Goal: Communication & Community: Connect with others

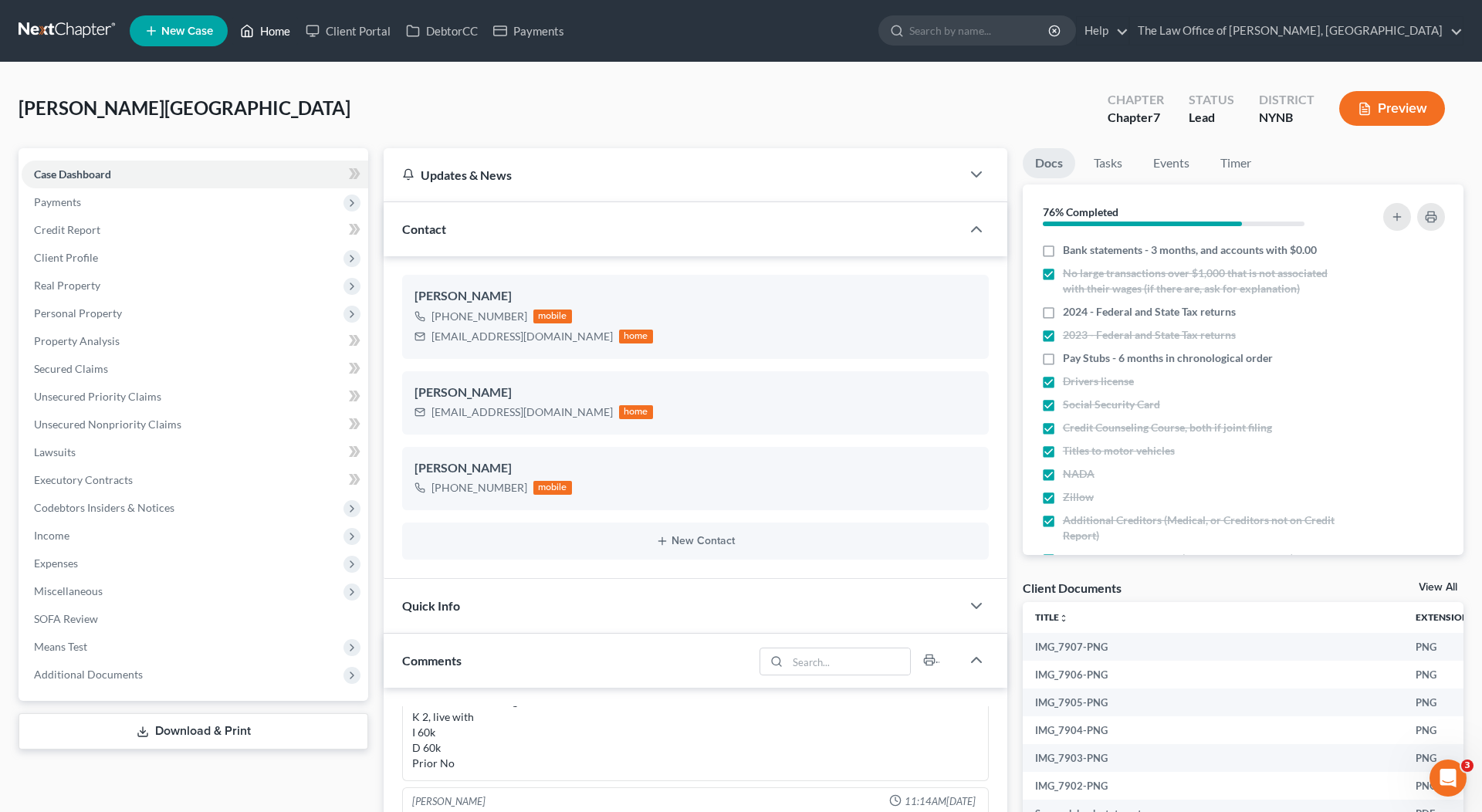
click at [275, 26] on link "Home" at bounding box center [266, 31] width 66 height 28
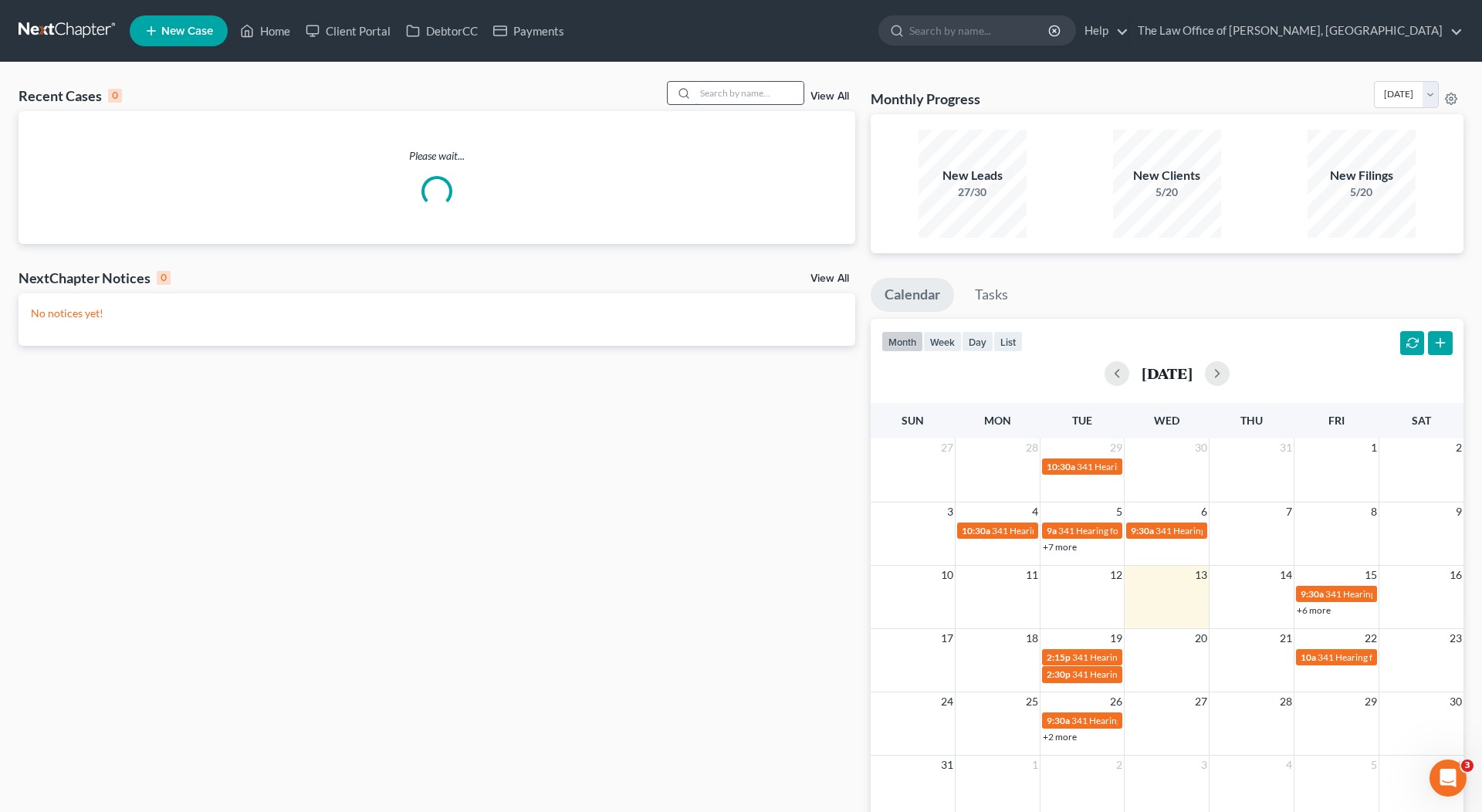
click at [759, 95] on input "search" at bounding box center [749, 93] width 108 height 23
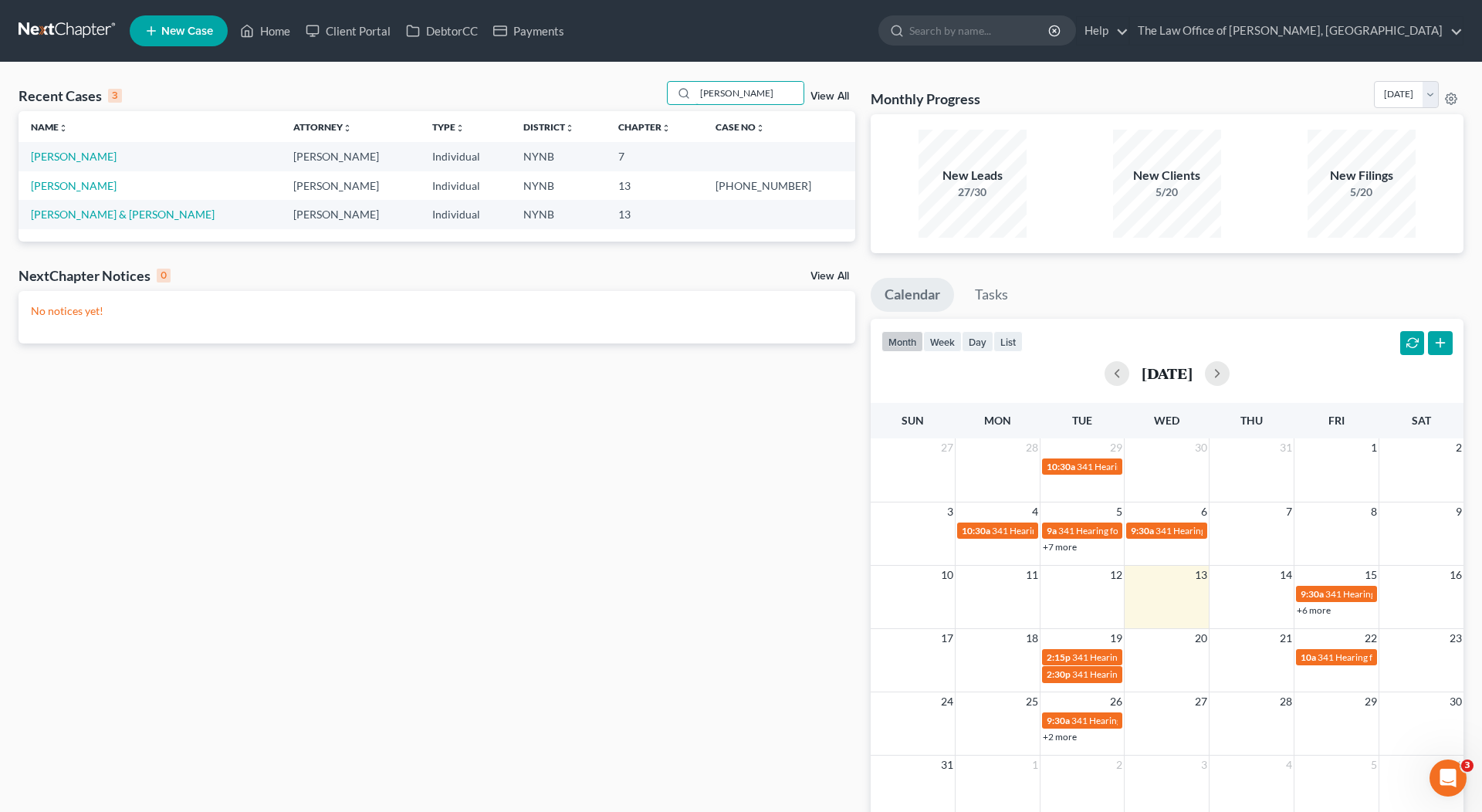
type input "[PERSON_NAME]"
drag, startPoint x: 733, startPoint y: 128, endPoint x: 83, endPoint y: 155, distance: 650.6
click at [83, 155] on link "[PERSON_NAME]" at bounding box center [74, 156] width 86 height 13
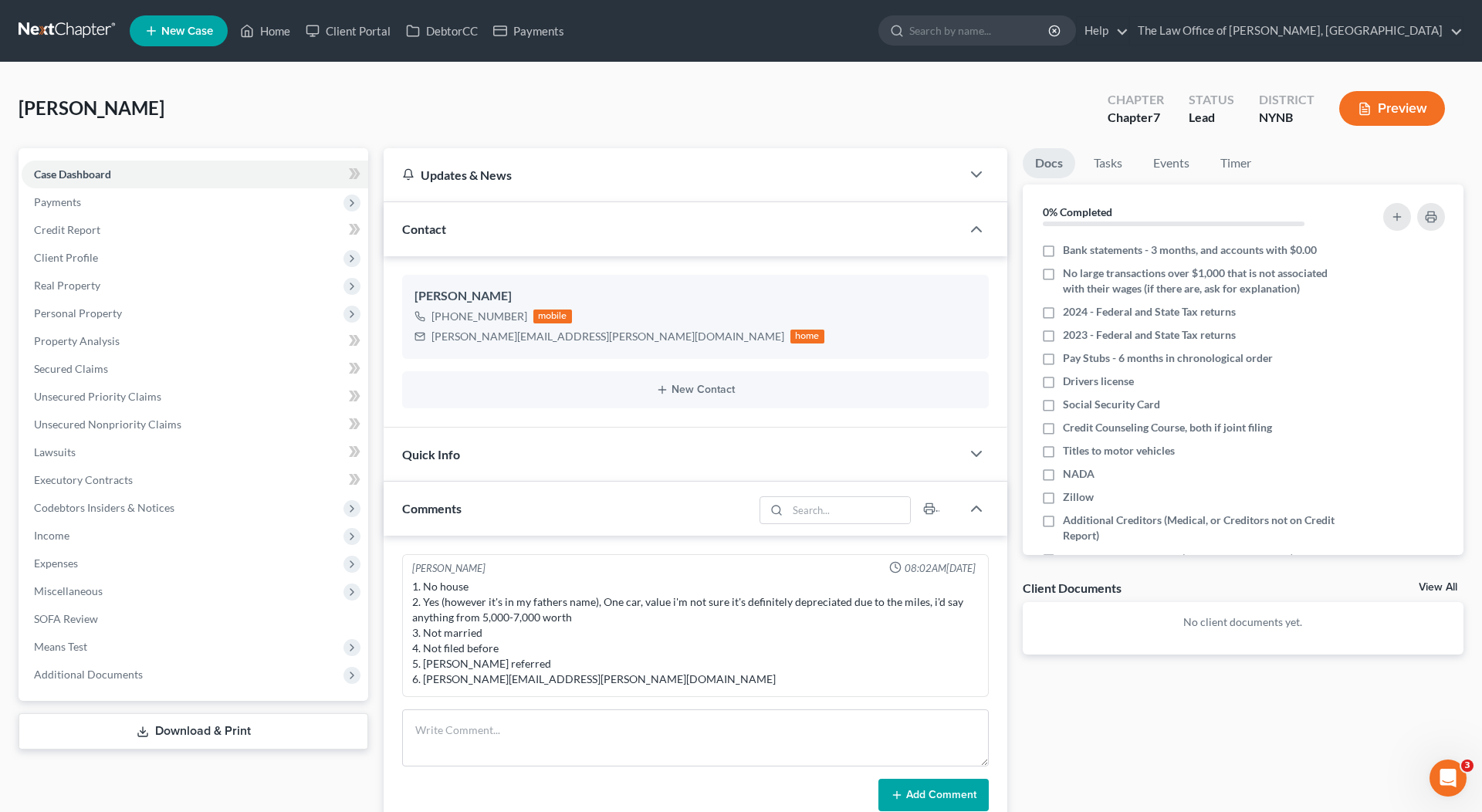
scroll to position [697, 0]
click at [356, 29] on link "Client Portal" at bounding box center [348, 31] width 101 height 28
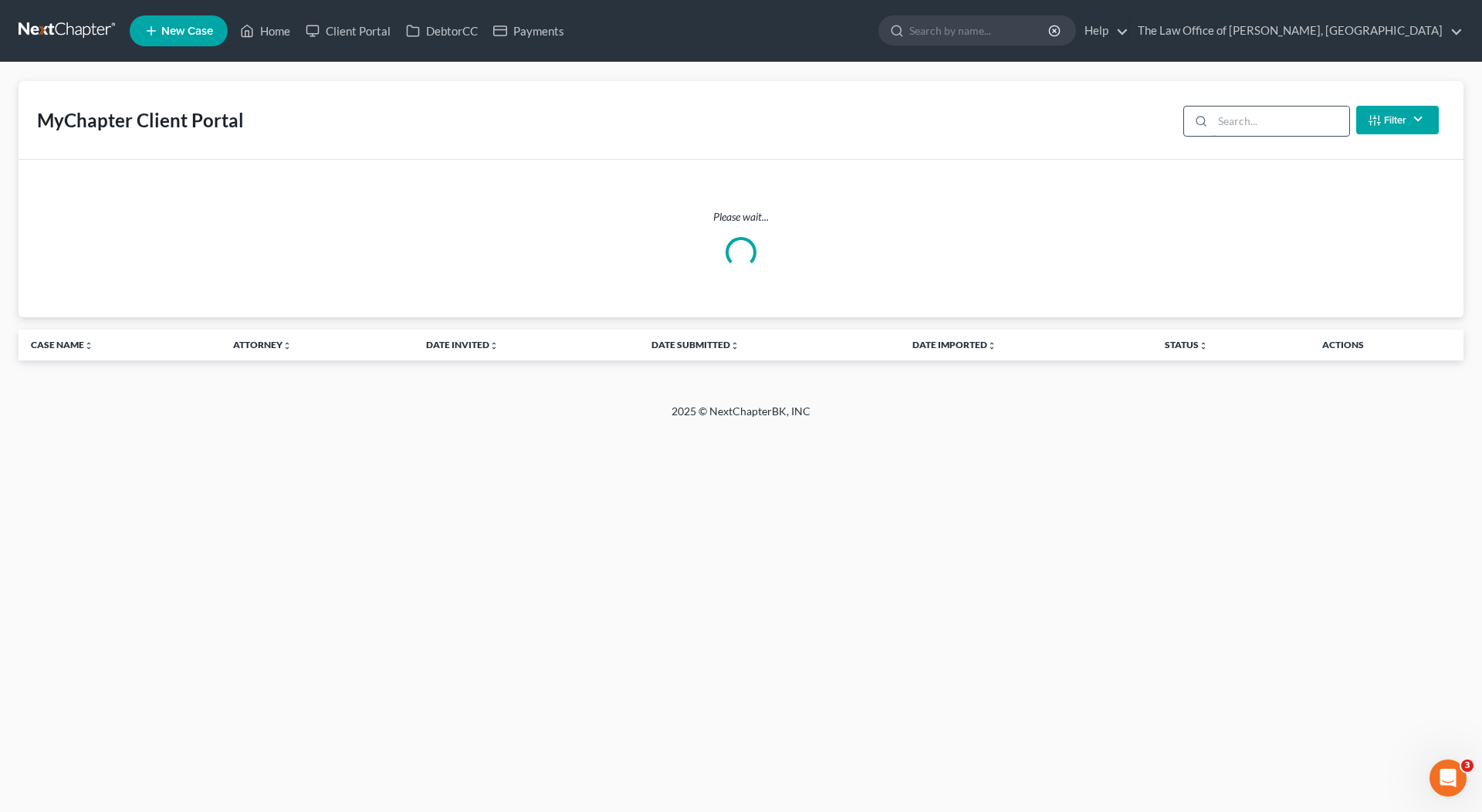
click at [1240, 121] on input "search" at bounding box center [1280, 121] width 136 height 29
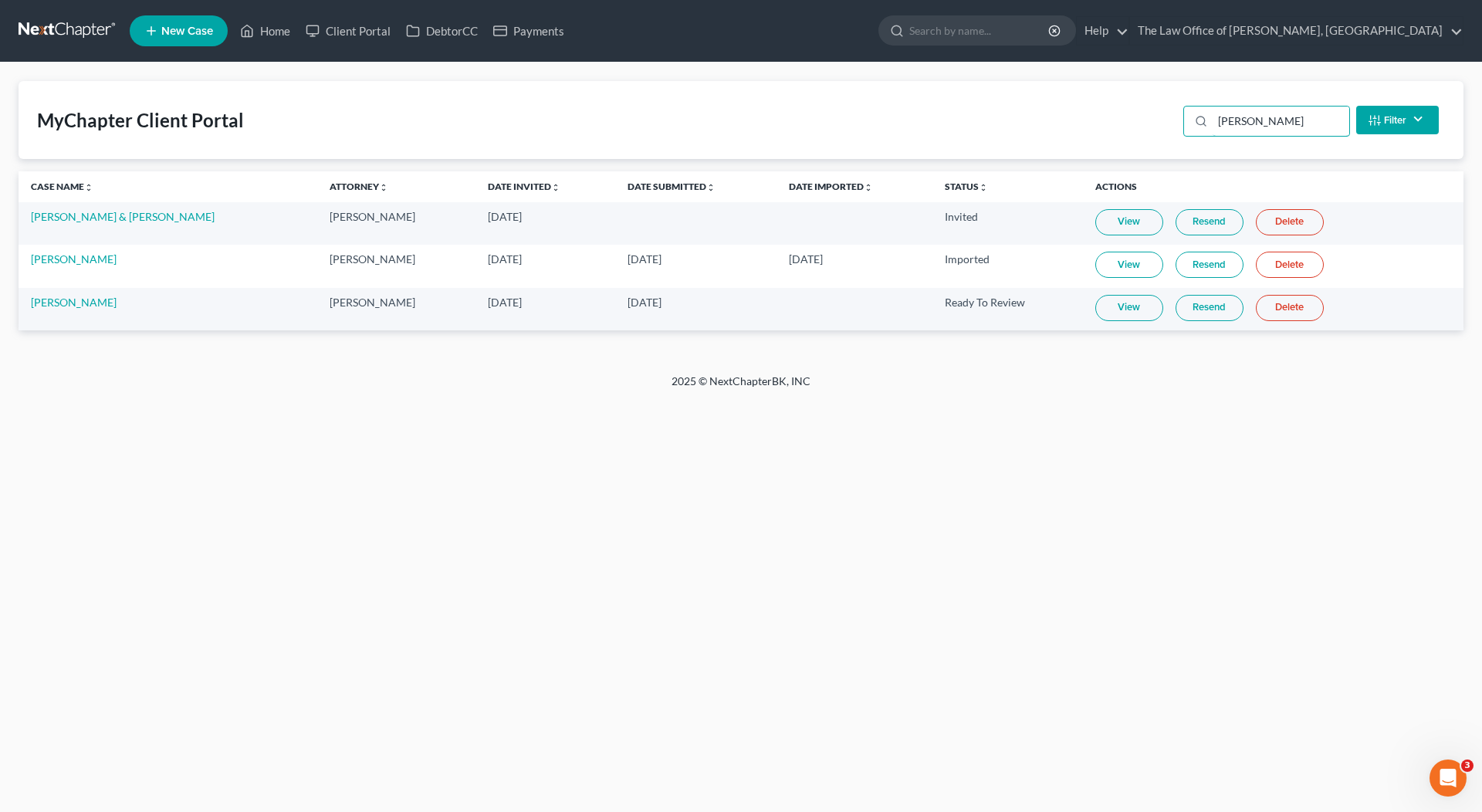
type input "[PERSON_NAME]"
click at [1122, 301] on link "View" at bounding box center [1129, 308] width 68 height 26
click at [450, 26] on link "DebtorCC" at bounding box center [442, 31] width 88 height 28
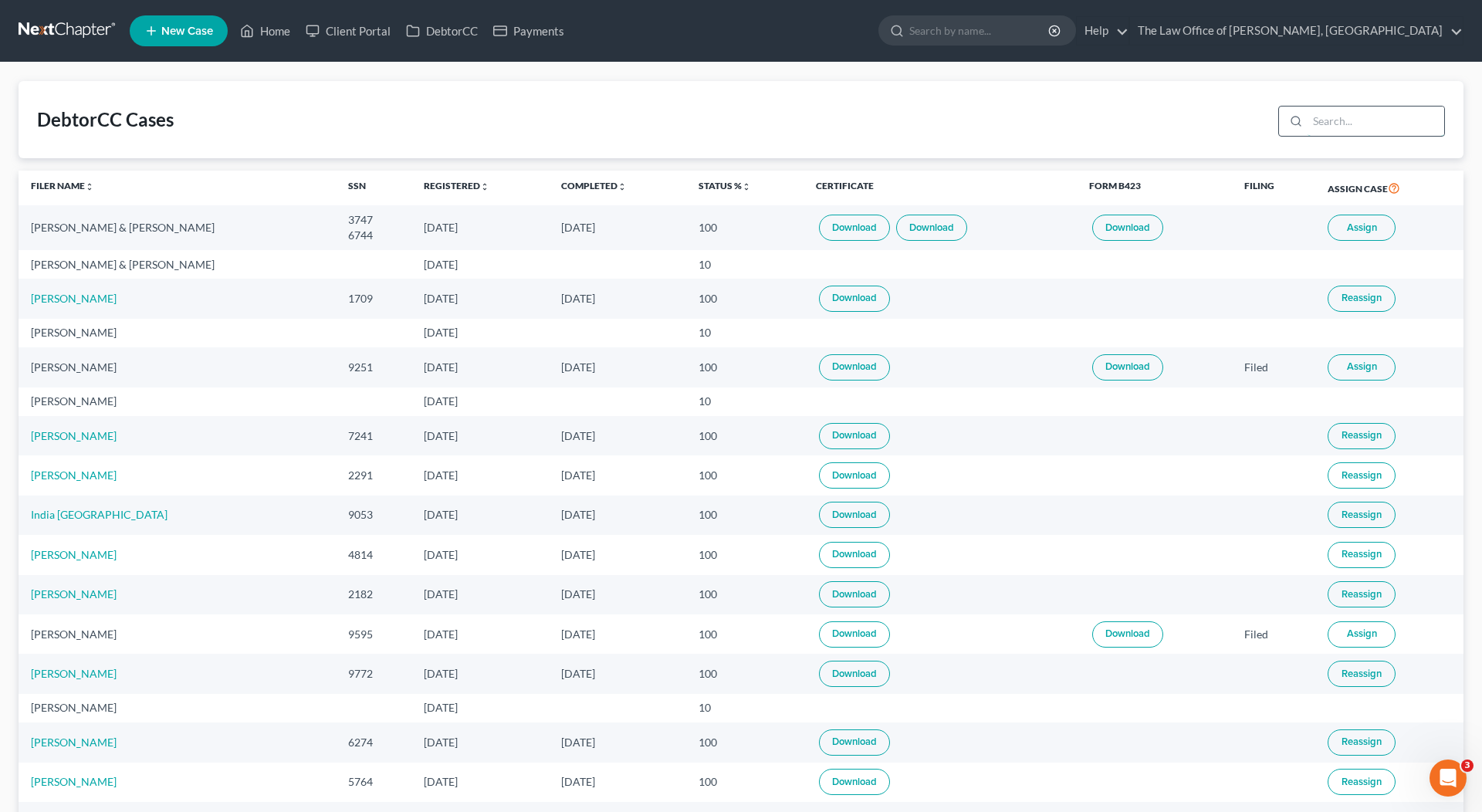
click at [1322, 127] on input "search" at bounding box center [1375, 121] width 136 height 29
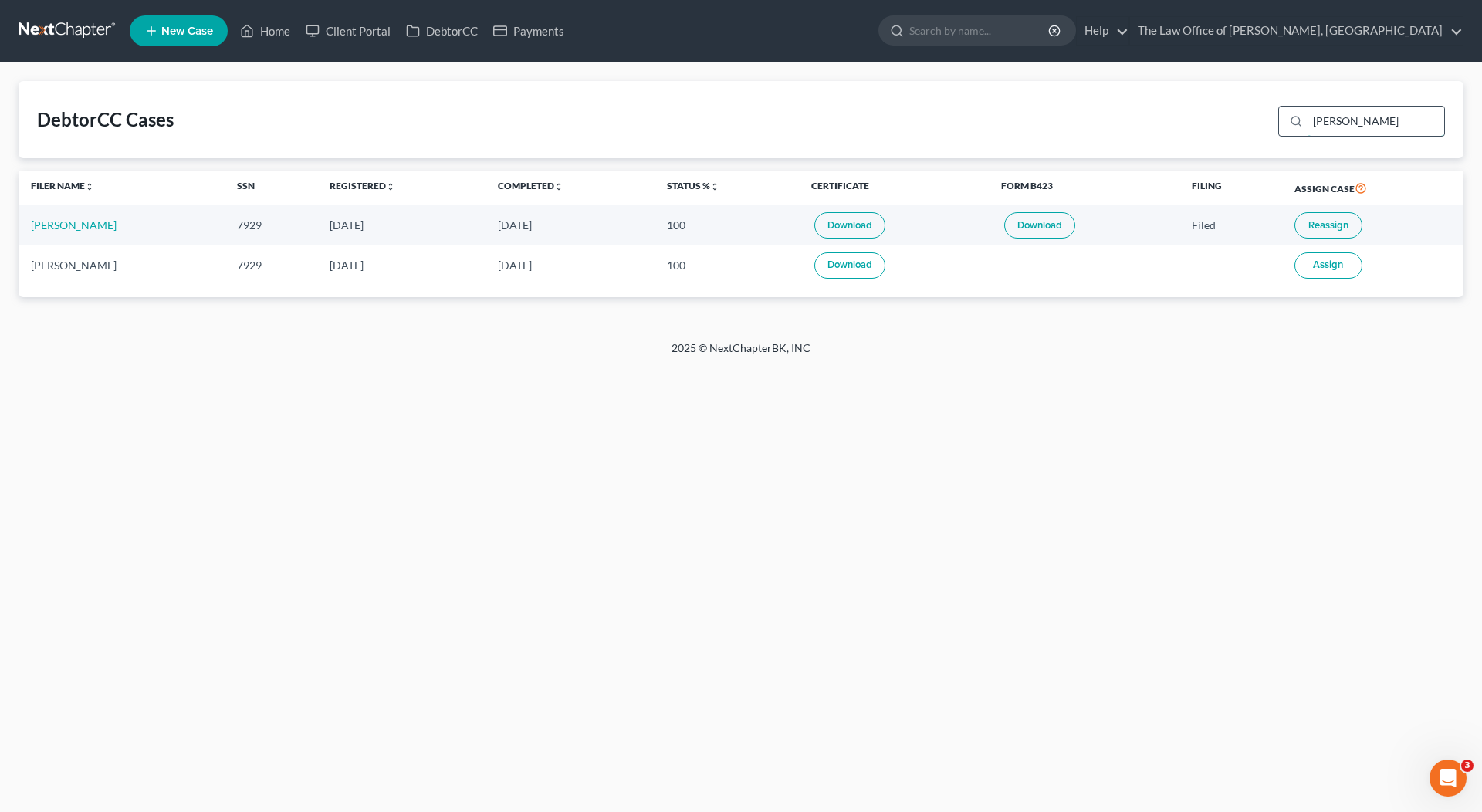
type input "[PERSON_NAME]"
drag, startPoint x: 1308, startPoint y: 133, endPoint x: 352, endPoint y: 29, distance: 961.6
click at [352, 29] on link "Client Portal" at bounding box center [348, 31] width 101 height 28
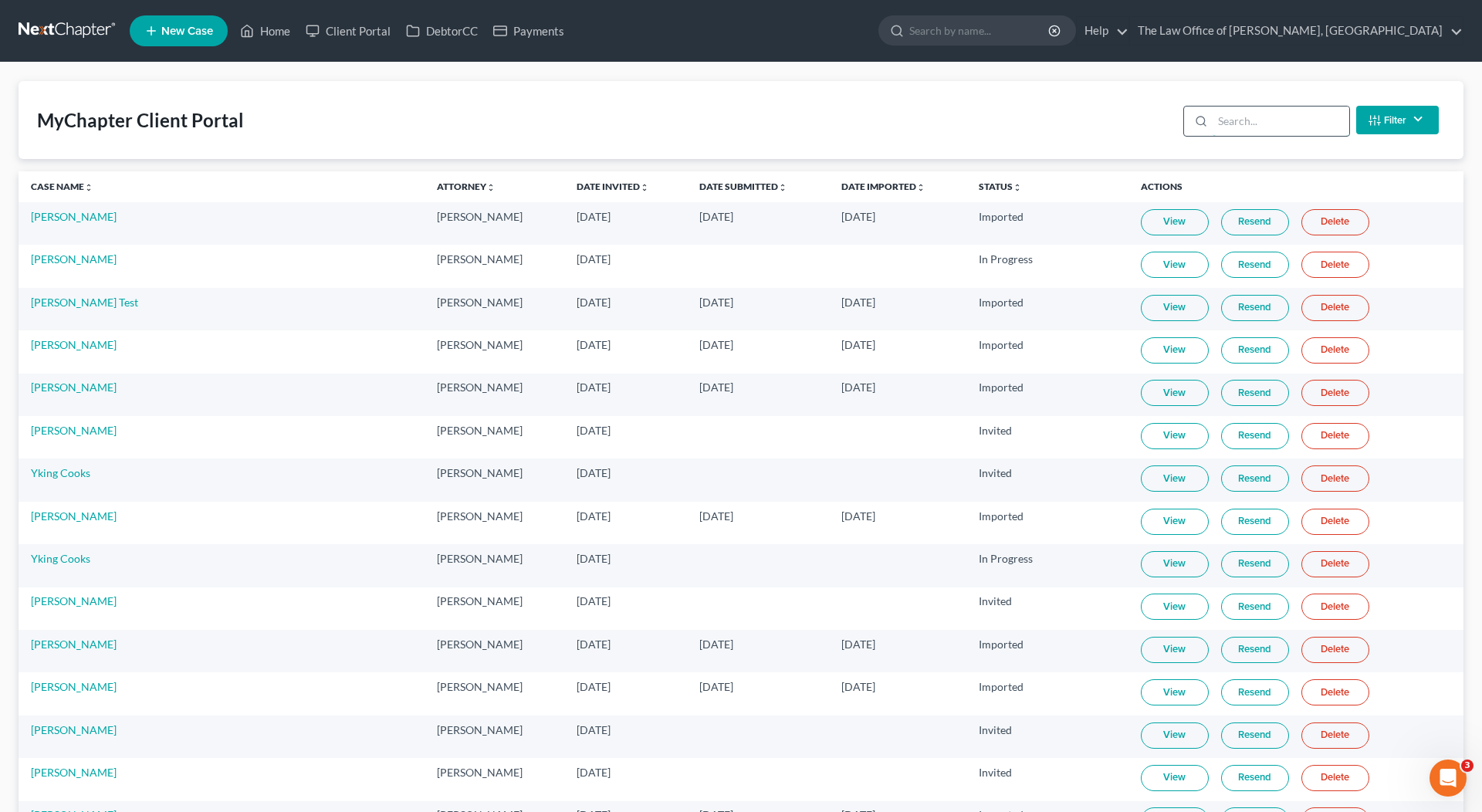
click at [1284, 115] on input "search" at bounding box center [1280, 121] width 136 height 29
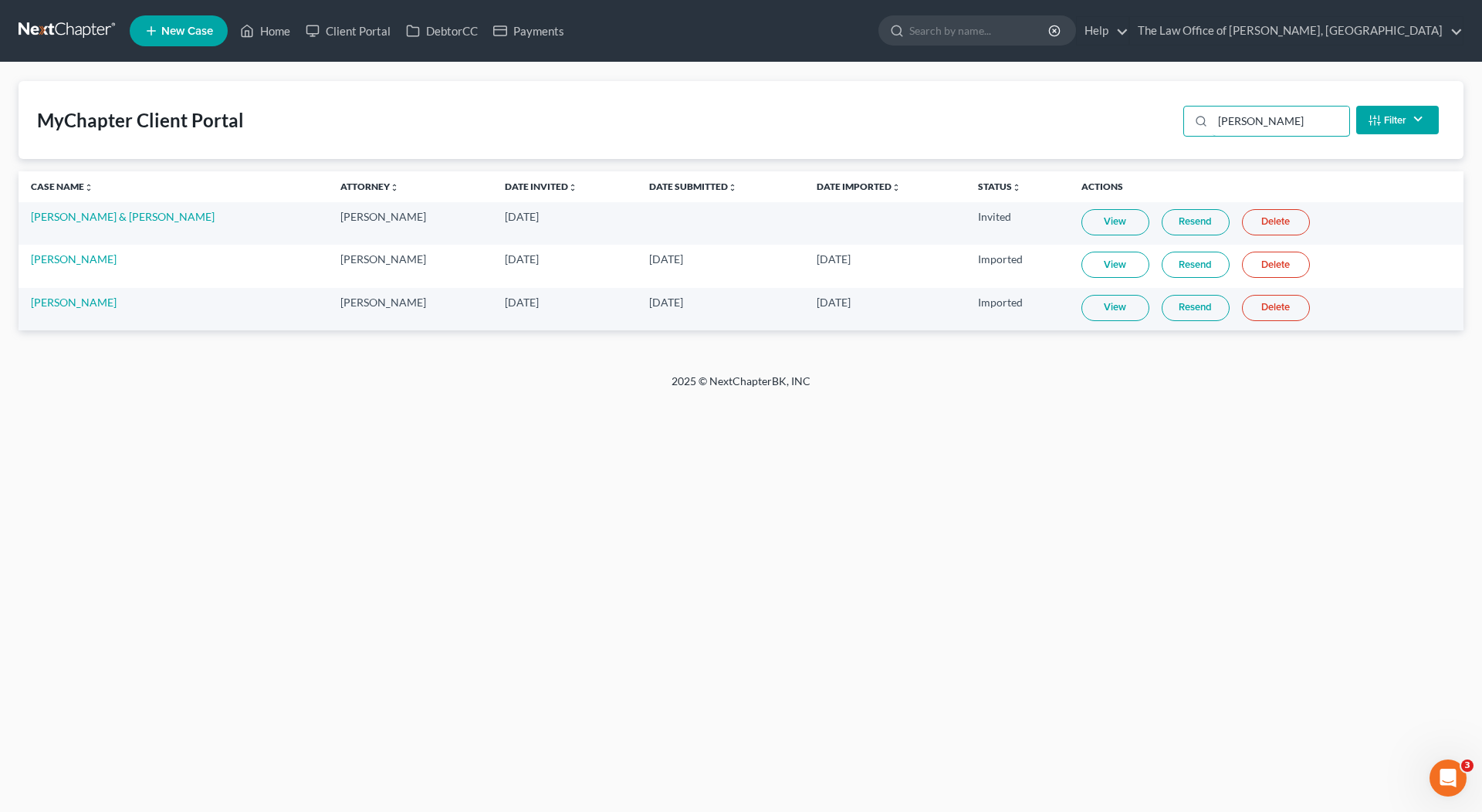
type input "[PERSON_NAME]"
click at [1103, 306] on link "View" at bounding box center [1115, 308] width 68 height 26
click at [59, 303] on link "[PERSON_NAME]" at bounding box center [74, 302] width 86 height 13
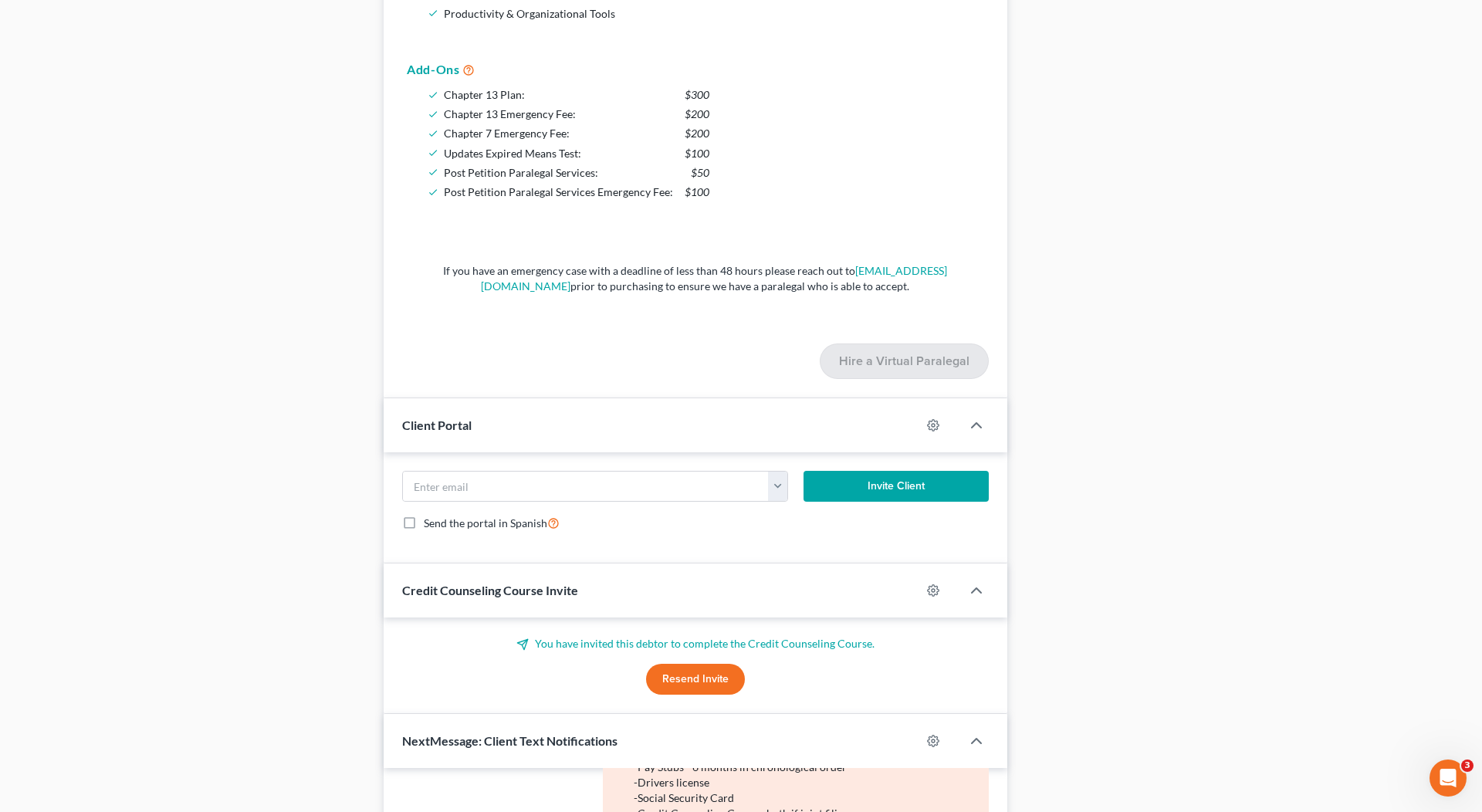
scroll to position [1405, 0]
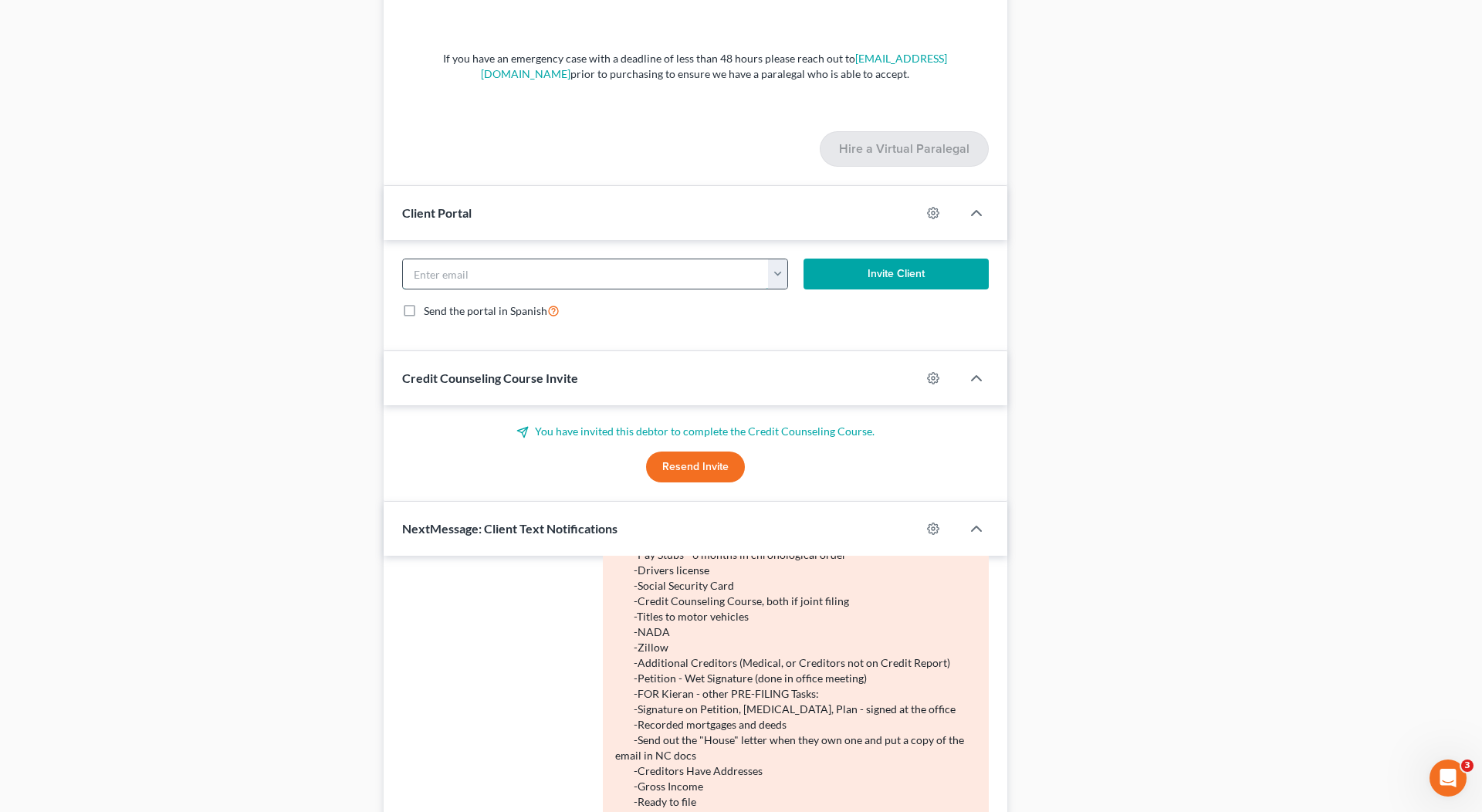
click at [667, 259] on input "email" at bounding box center [586, 274] width 366 height 29
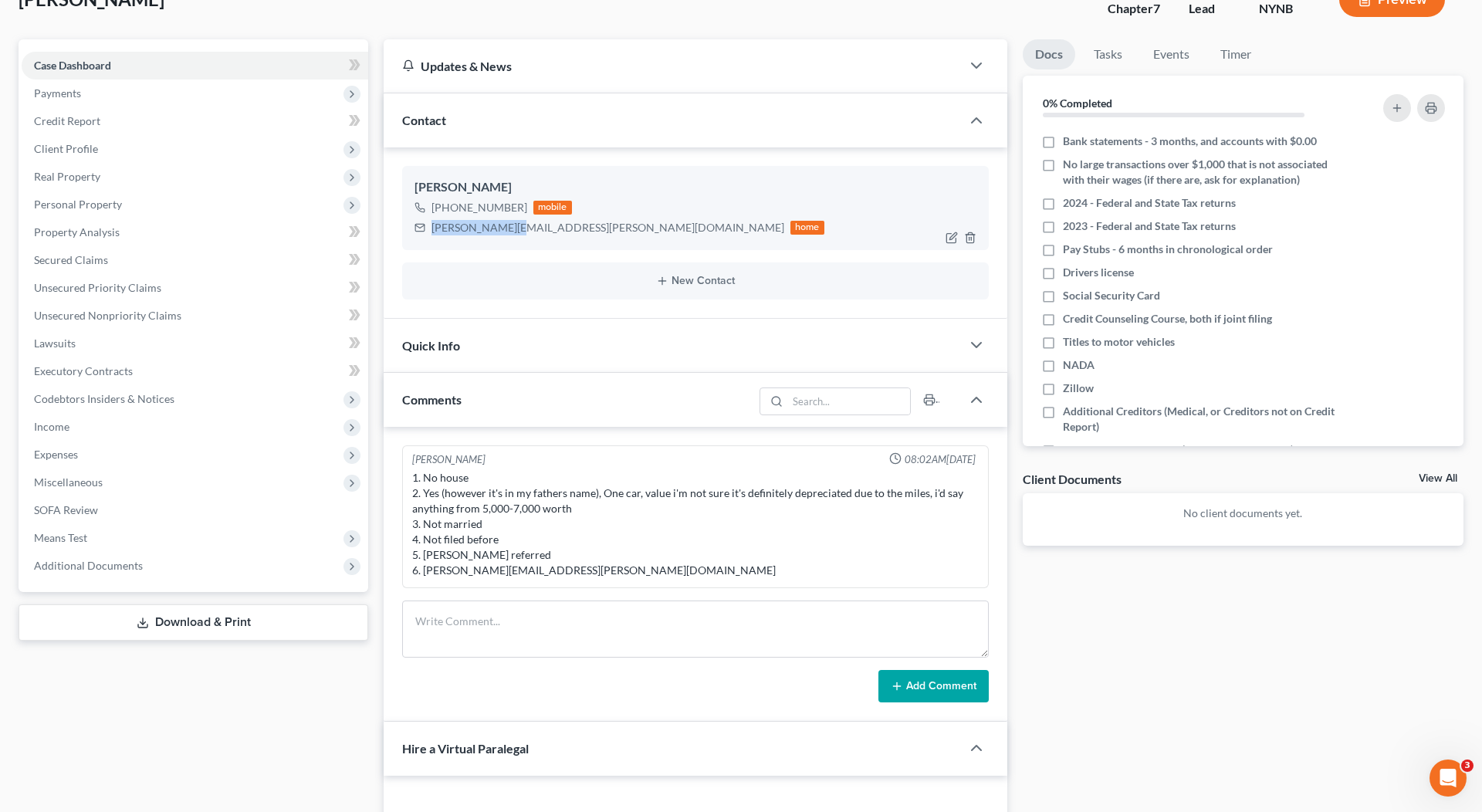
click at [489, 227] on div "[PERSON_NAME][EMAIL_ADDRESS][PERSON_NAME][DOMAIN_NAME]" at bounding box center [607, 228] width 353 height 16
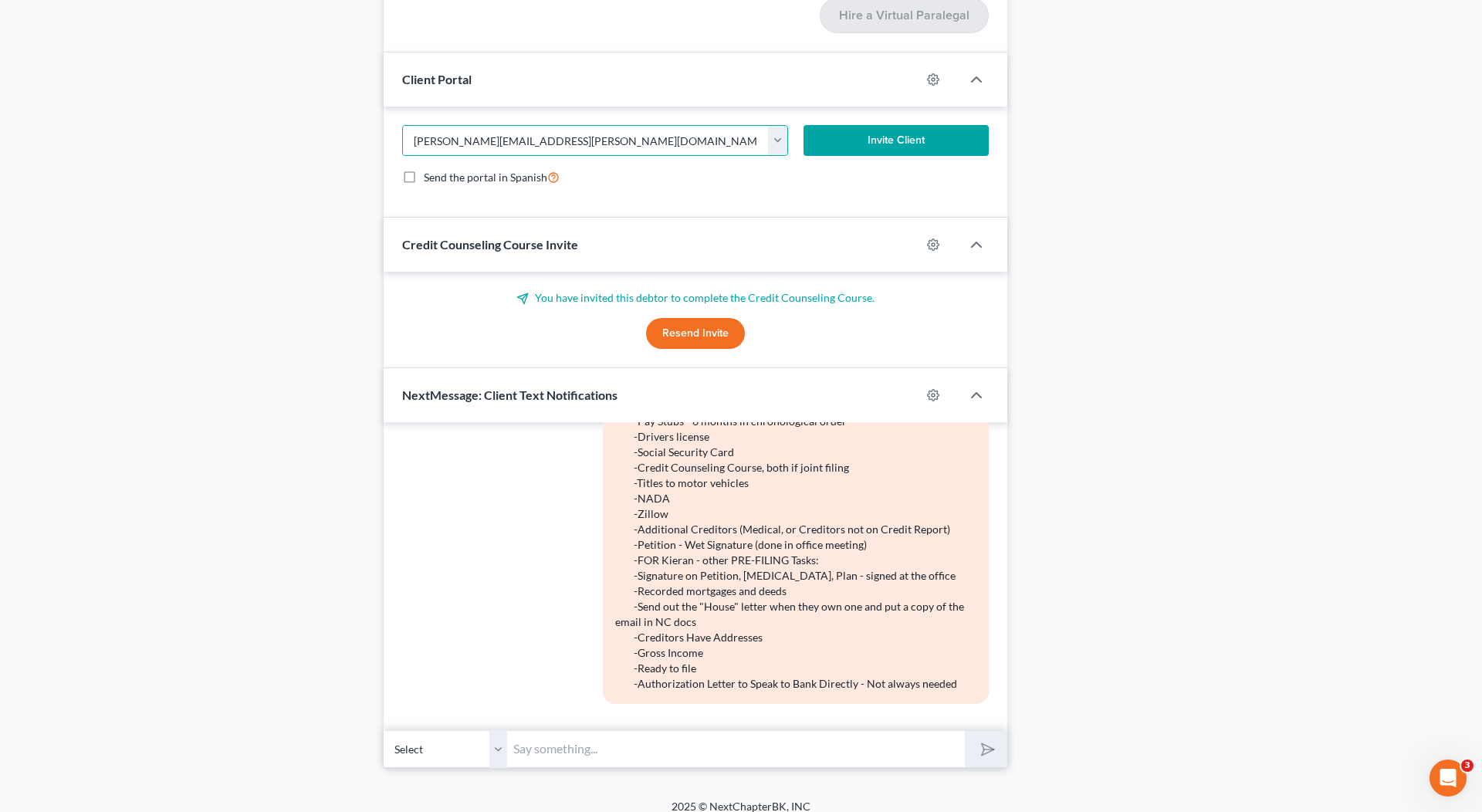
click at [902, 125] on button "Invite Client" at bounding box center [895, 141] width 185 height 31
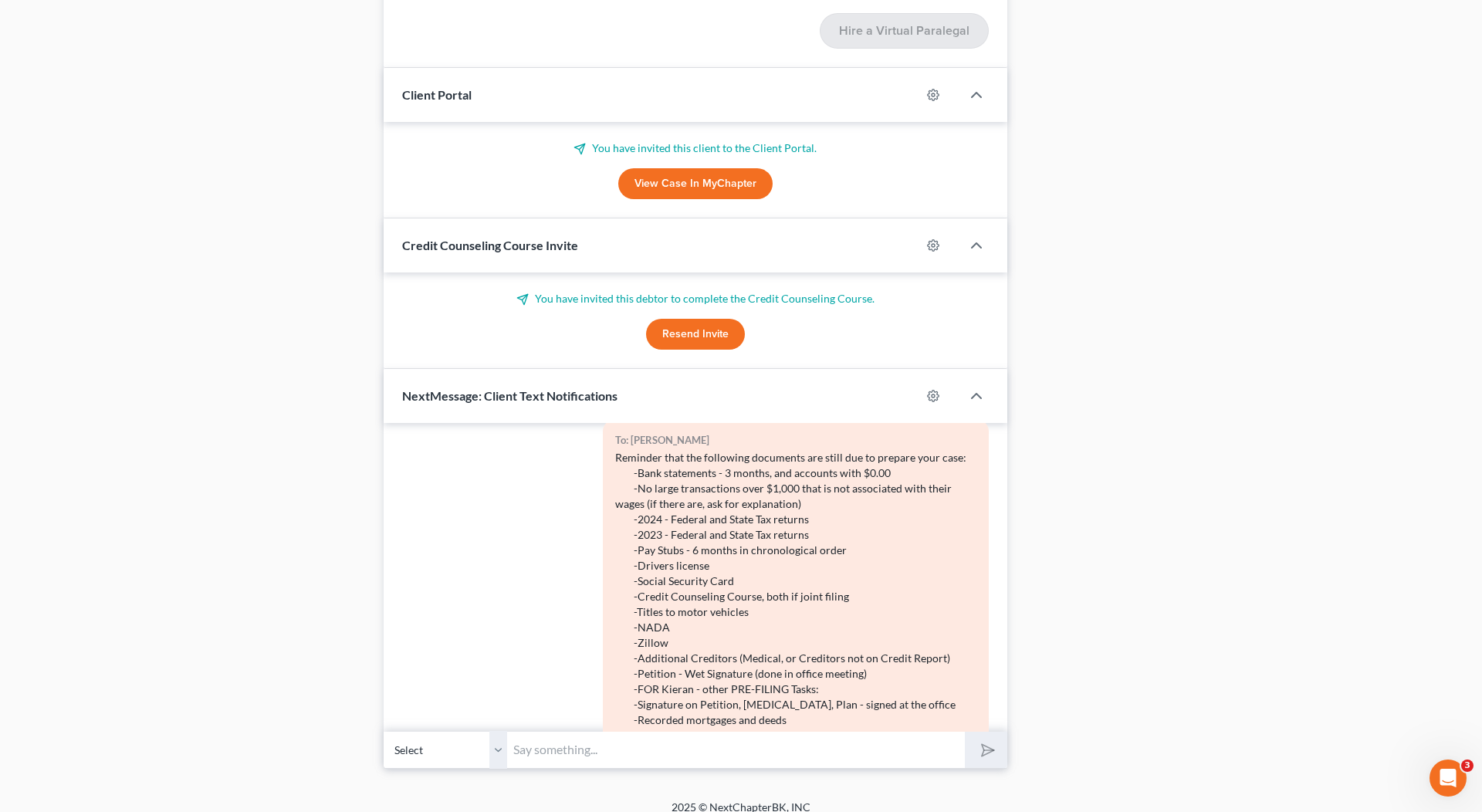
scroll to position [566, 0]
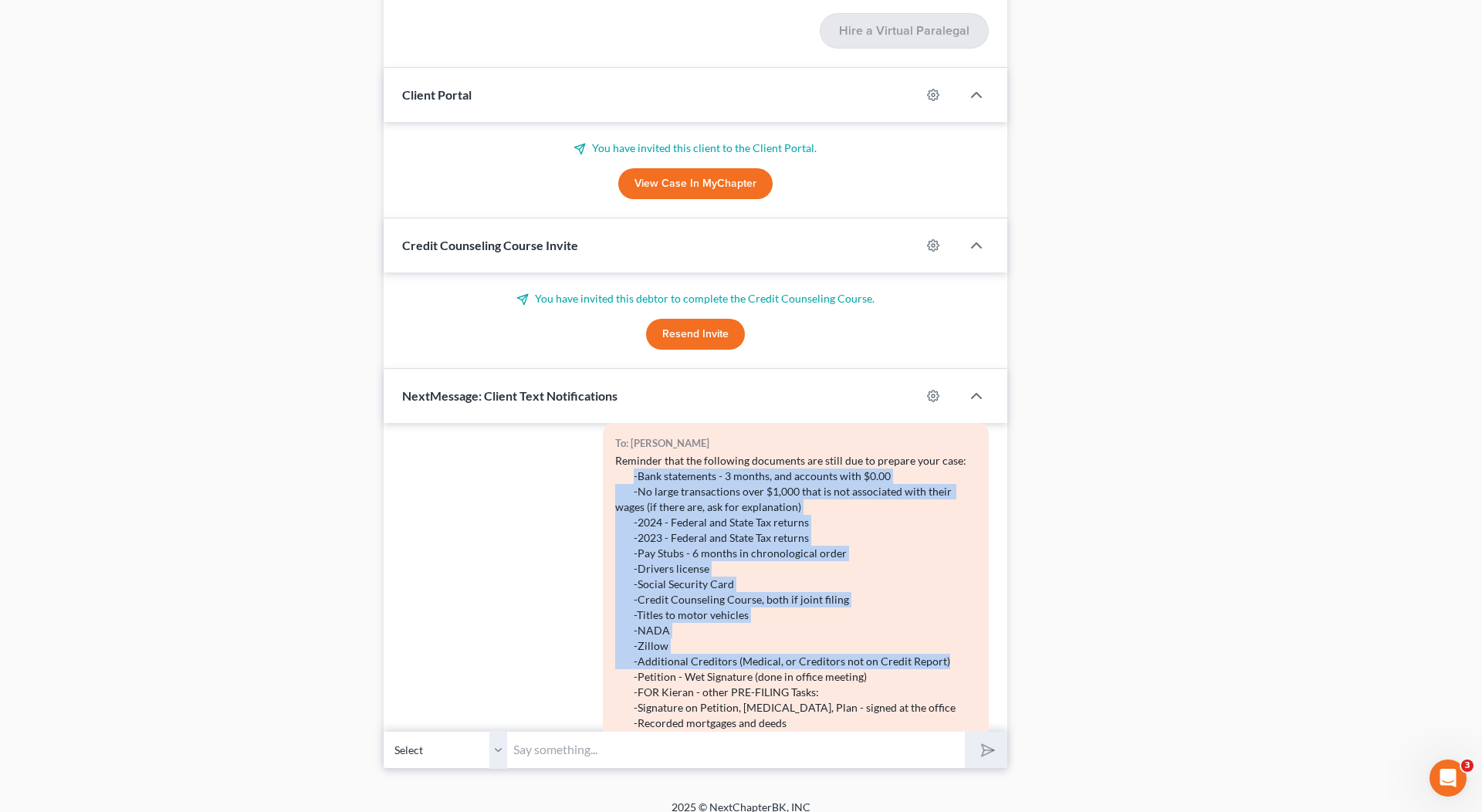
drag, startPoint x: 948, startPoint y: 641, endPoint x: 631, endPoint y: 453, distance: 368.6
click at [631, 453] on div "Reminder that the following documents are still due to prepare your case: -Bank…" at bounding box center [796, 638] width 361 height 370
copy div "-Bank statements - 3 months, and accounts with $0.00 -No large transactions ove…"
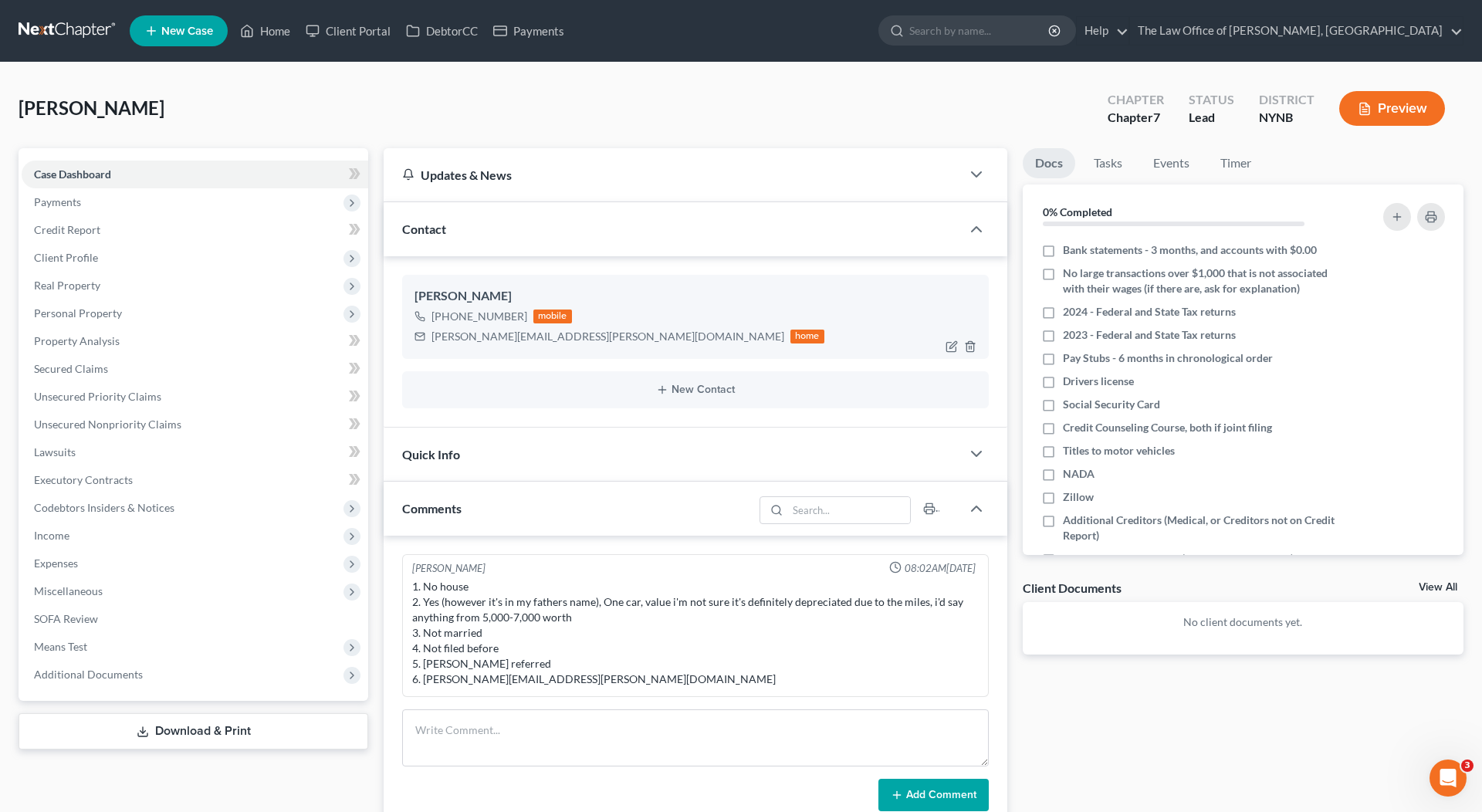
scroll to position [0, 0]
click at [1063, 498] on label "Zillow" at bounding box center [1079, 497] width 31 height 16
click at [1069, 498] on input "Zillow" at bounding box center [1074, 494] width 10 height 10
checkbox input "true"
